Goal: Answer question/provide support: Answer question/provide support

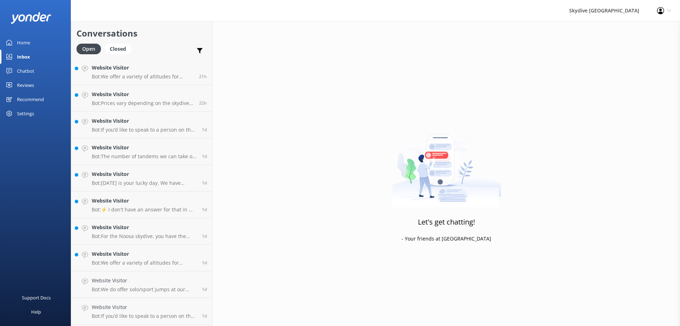
scroll to position [293, 0]
click at [118, 185] on p "Bot: We offer a variety of altitudes for skydiving, with all dropzones providin…" at bounding box center [144, 182] width 105 height 6
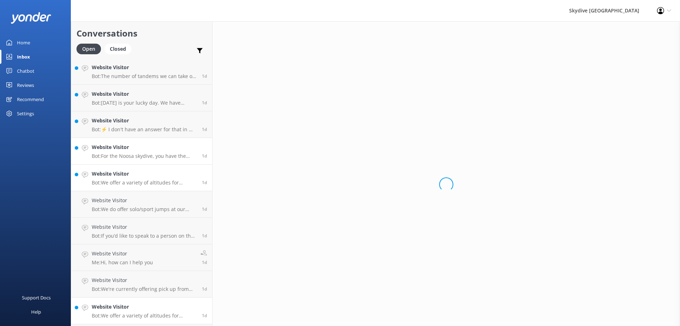
click at [131, 154] on p "Bot: For the Noosa skydive, you have the chance to land on the beach, but they …" at bounding box center [144, 156] width 105 height 6
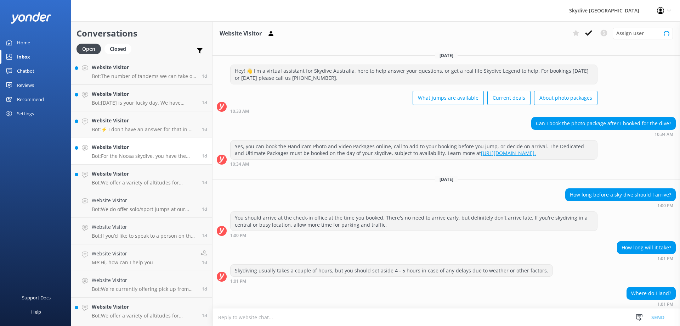
scroll to position [144, 0]
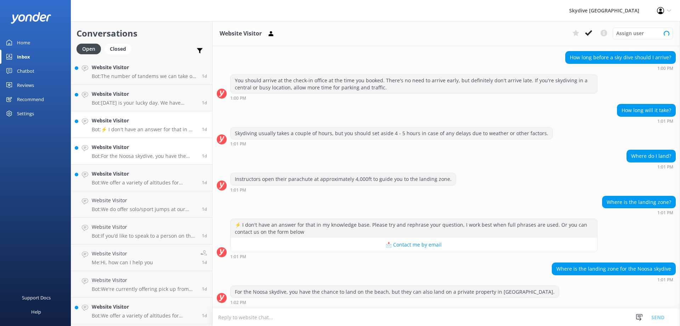
click at [130, 128] on p "Bot: ⚡ I don't have an answer for that in my knowledge base. Please try and rep…" at bounding box center [144, 129] width 105 height 6
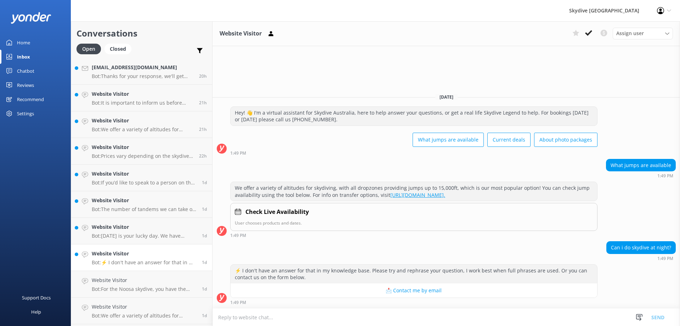
scroll to position [399, 0]
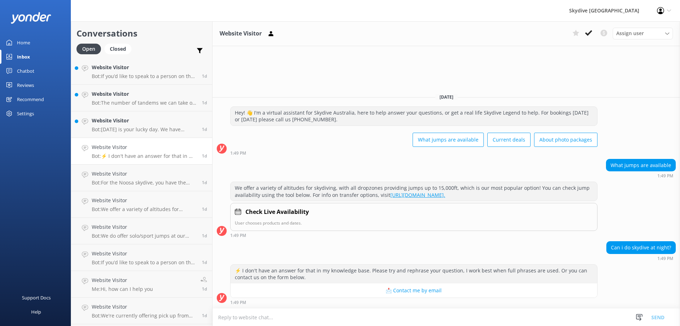
click at [133, 154] on p "Bot: ⚡ I don't have an answer for that in my knowledge base. Please try and rep…" at bounding box center [144, 156] width 105 height 6
click at [262, 314] on textarea at bounding box center [447, 316] width 468 height 17
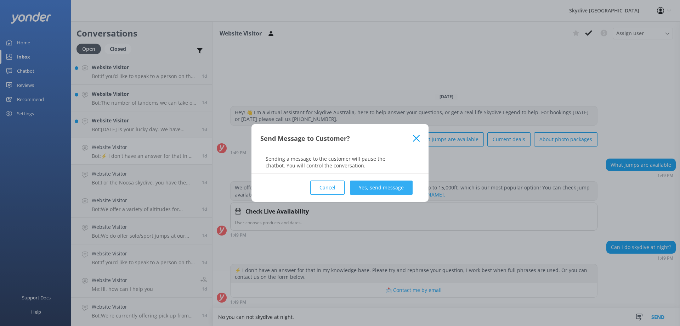
type textarea "No you can not skydive at night."
click at [365, 183] on button "Yes, send message" at bounding box center [381, 187] width 63 height 14
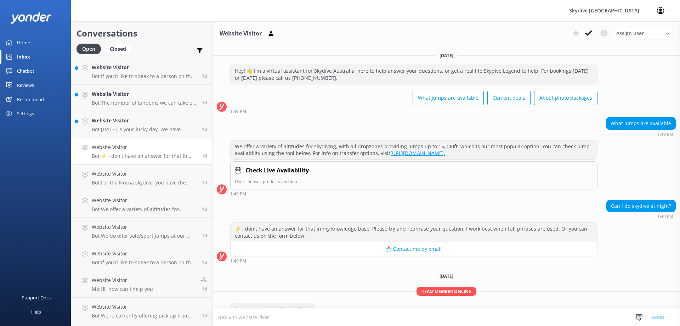
scroll to position [18, 0]
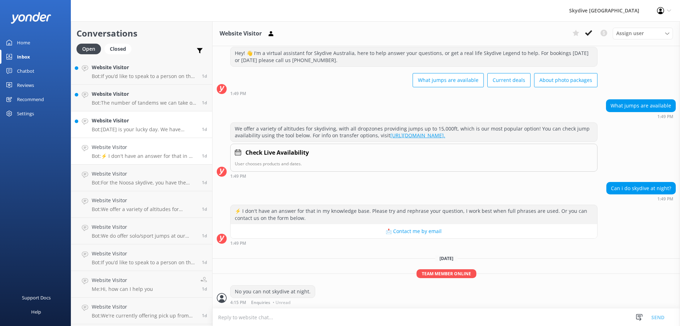
click at [134, 125] on div "Website Visitor Bot: [DATE] is your lucky day. We have exclusive offers when yo…" at bounding box center [144, 125] width 105 height 16
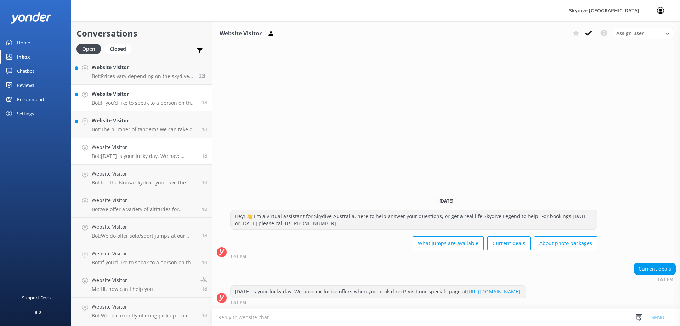
click at [135, 103] on p "Bot: If you’d like to speak to a person on the Skydive Australia team, please c…" at bounding box center [144, 103] width 105 height 6
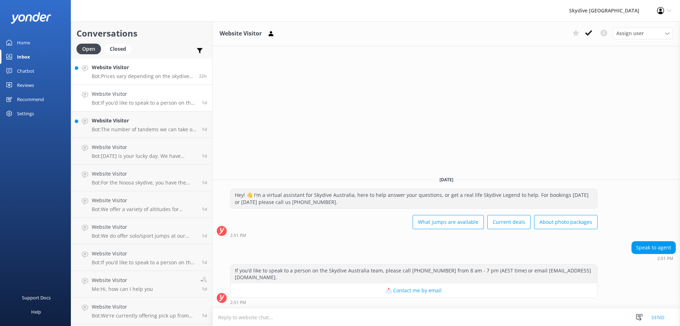
click at [138, 78] on p "Bot: Prices vary depending on the skydive location, altitude, season, fare type…" at bounding box center [143, 76] width 102 height 6
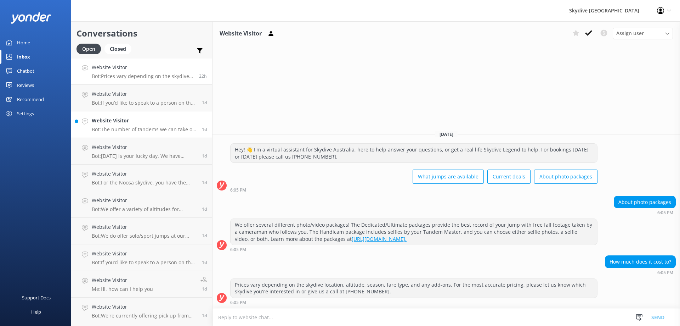
click at [132, 130] on p "Bot: The number of tandems we can take on a plane can vary depending on the loc…" at bounding box center [144, 129] width 105 height 6
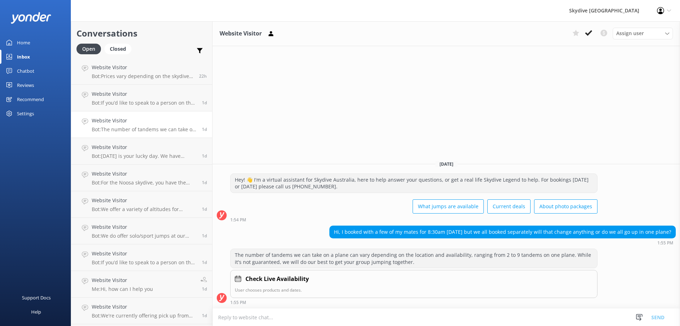
scroll to position [293, 0]
click at [128, 154] on p "Bot: We offer a variety of altitudes for skydiving, with all dropzones providin…" at bounding box center [143, 156] width 102 height 6
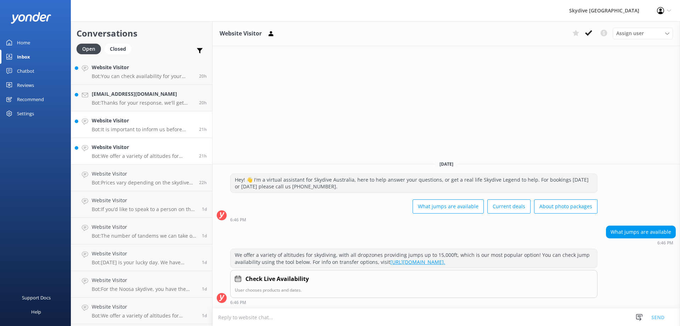
click at [133, 131] on p "Bot: It is important to inform us before booking if you have had any recent inj…" at bounding box center [143, 129] width 102 height 6
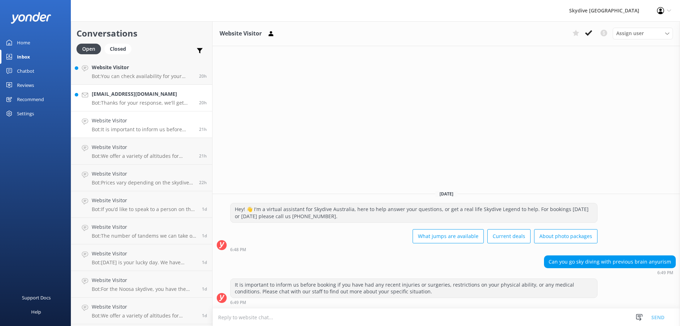
click at [142, 103] on p "Bot: Thanks for your response, we'll get back to you as soon as we can during o…" at bounding box center [143, 103] width 102 height 6
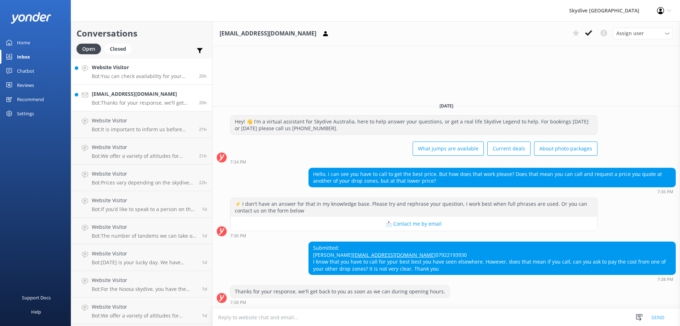
click at [144, 77] on p "Bot: You can check availability for your skydive using the online booking tool …" at bounding box center [143, 76] width 102 height 6
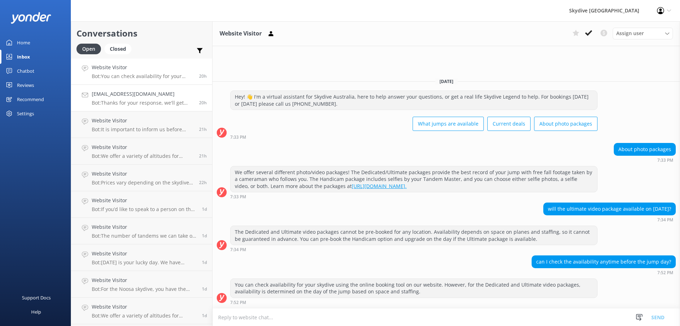
scroll to position [186, 0]
click at [130, 133] on link "Website Visitor Bot: ⚡ I don't have an answer for that in my knowledge base. Pl…" at bounding box center [141, 124] width 141 height 27
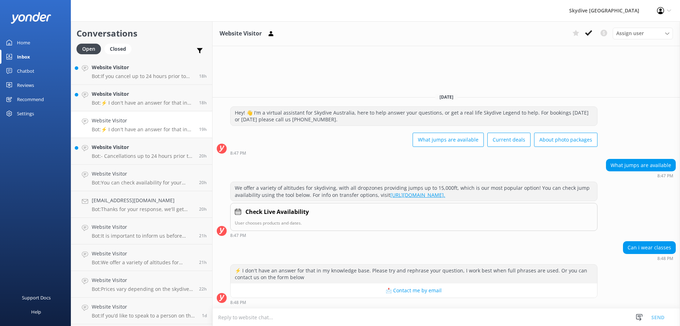
click at [241, 313] on textarea at bounding box center [447, 316] width 468 height 17
type textarea "glasses you can wear but at your own cost."
click at [655, 314] on button "Send" at bounding box center [658, 317] width 27 height 18
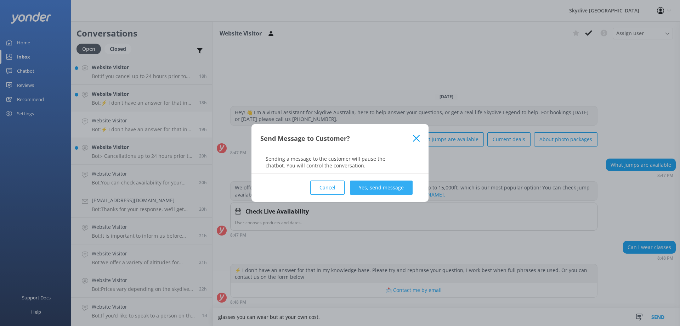
click at [364, 186] on button "Yes, send message" at bounding box center [381, 187] width 63 height 14
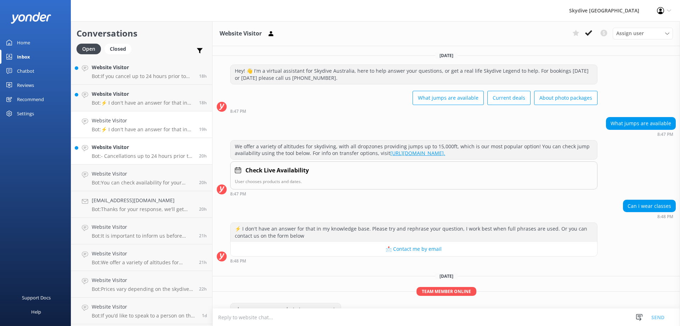
scroll to position [18, 0]
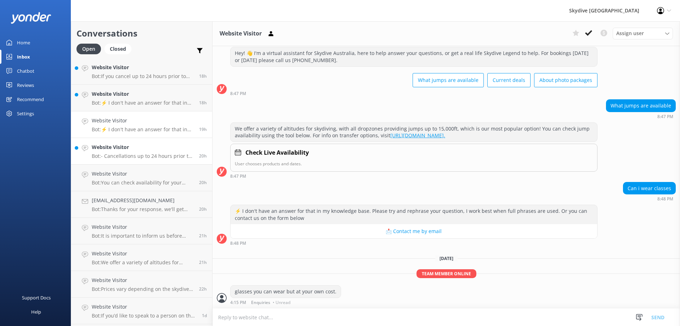
click at [144, 154] on p "Bot: - Cancellations up to 24 hours prior to departure will incur no fee. Cance…" at bounding box center [143, 156] width 102 height 6
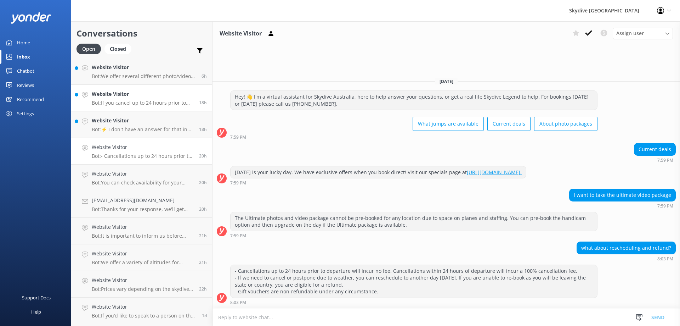
click at [152, 97] on h4 "Website Visitor" at bounding box center [143, 94] width 102 height 8
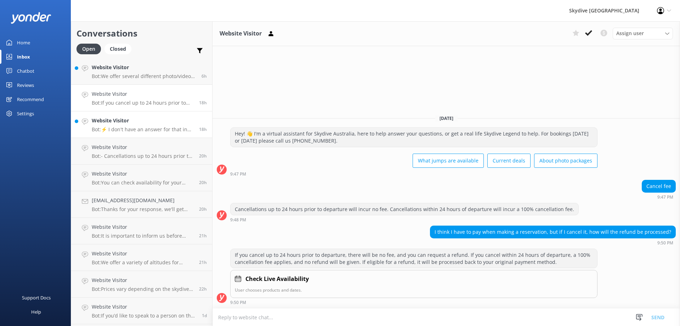
click at [141, 123] on h4 "Website Visitor" at bounding box center [143, 121] width 102 height 8
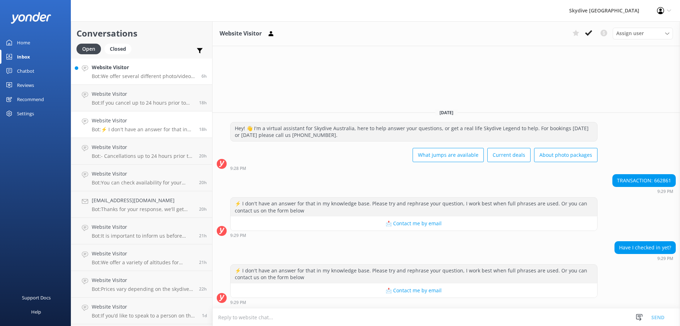
click at [145, 77] on p "Bot: We offer several different photo/video packages. The Dedicated/Ultimate pa…" at bounding box center [144, 76] width 105 height 6
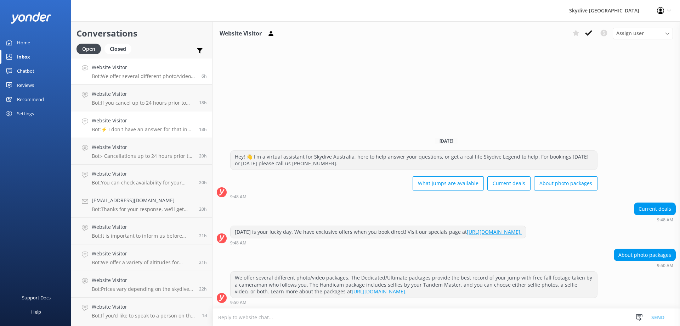
scroll to position [80, 0]
click at [132, 151] on h4 "Website Visitor" at bounding box center [144, 147] width 105 height 8
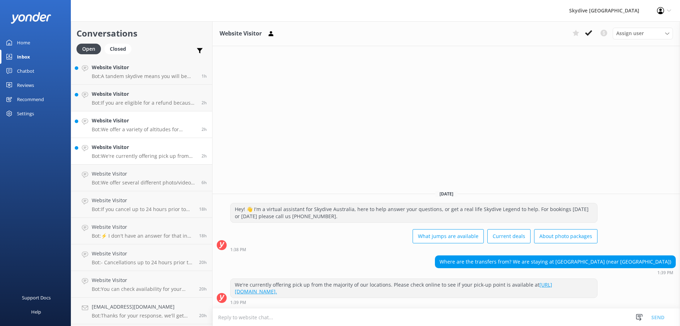
click at [143, 125] on div "Website Visitor Bot: We offer a variety of altitudes for skydiving, with all dr…" at bounding box center [144, 125] width 105 height 16
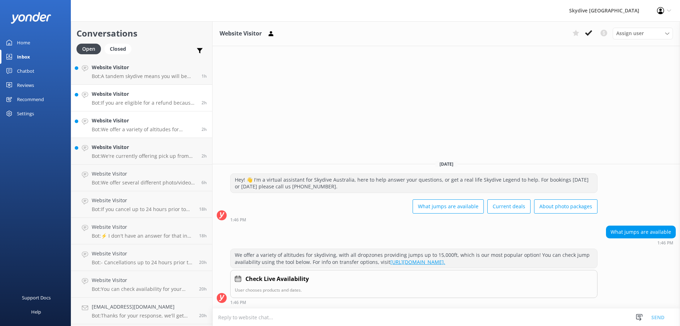
click at [147, 99] on div "Website Visitor Bot: If you are eligible for a refund because you cannot re-boo…" at bounding box center [144, 98] width 105 height 16
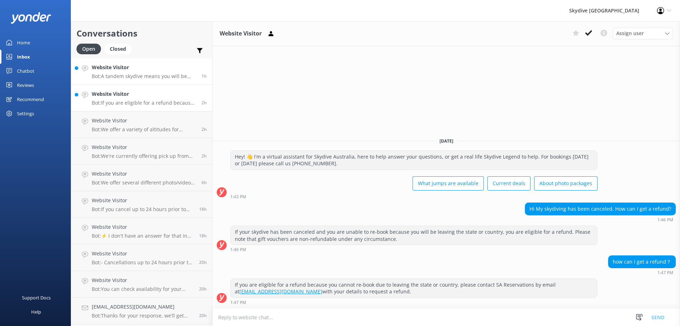
click at [146, 79] on p "Bot: A tandem skydive means you will be skydiving with an instructor." at bounding box center [144, 76] width 105 height 6
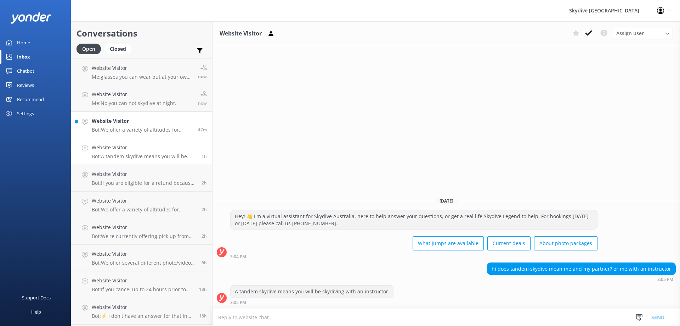
click at [135, 129] on p "Bot: We offer a variety of altitudes for skydiving, with all dropzones providin…" at bounding box center [142, 129] width 101 height 6
